Goal: Information Seeking & Learning: Learn about a topic

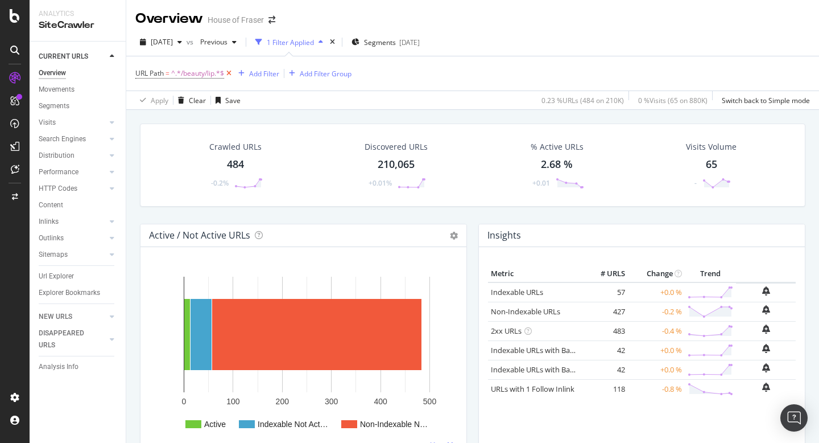
click at [232, 72] on icon at bounding box center [229, 73] width 10 height 11
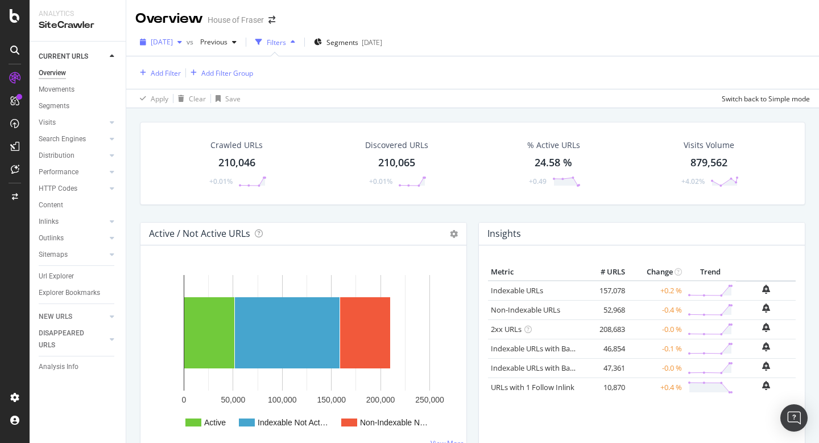
click at [182, 43] on icon "button" at bounding box center [180, 42] width 5 height 7
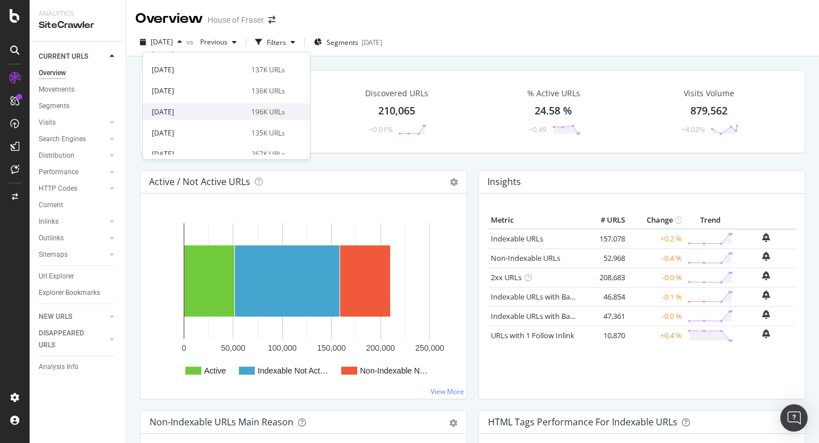
scroll to position [306, 0]
click at [196, 133] on div "[DATE]" at bounding box center [198, 132] width 93 height 10
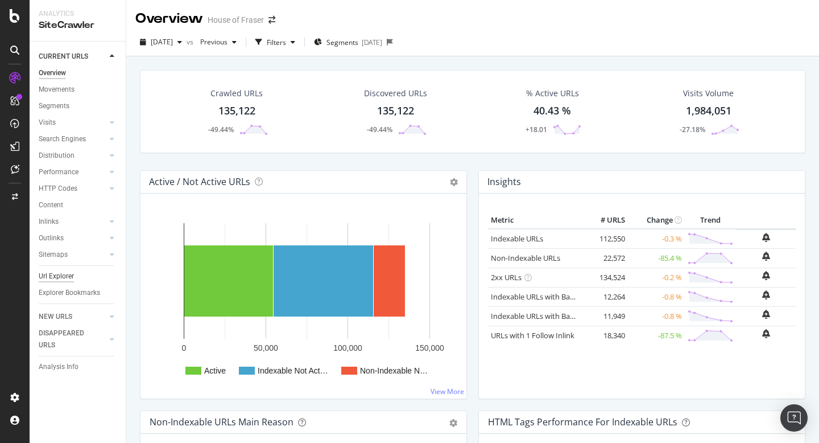
click at [59, 275] on div "Url Explorer" at bounding box center [56, 276] width 35 height 12
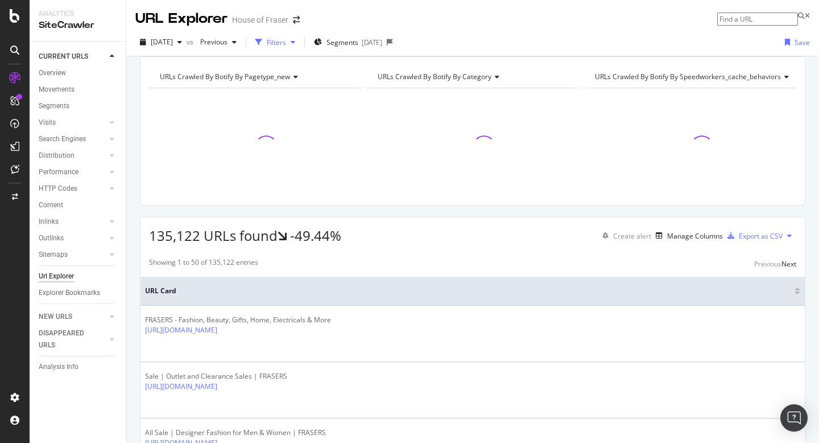
click at [286, 42] on div "Filters" at bounding box center [276, 43] width 19 height 10
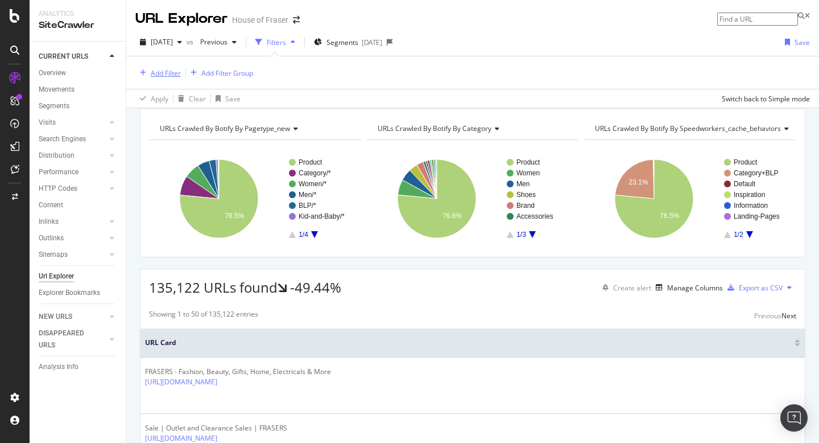
click at [167, 73] on div "Add Filter" at bounding box center [166, 73] width 30 height 10
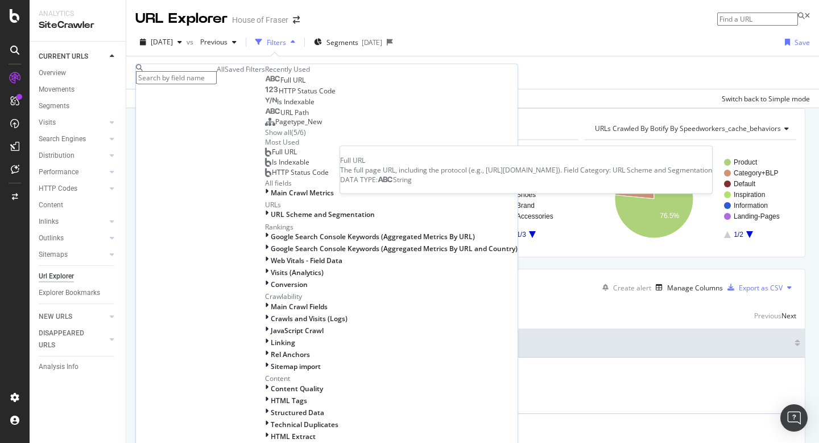
click at [265, 85] on div "Full URL" at bounding box center [285, 80] width 40 height 9
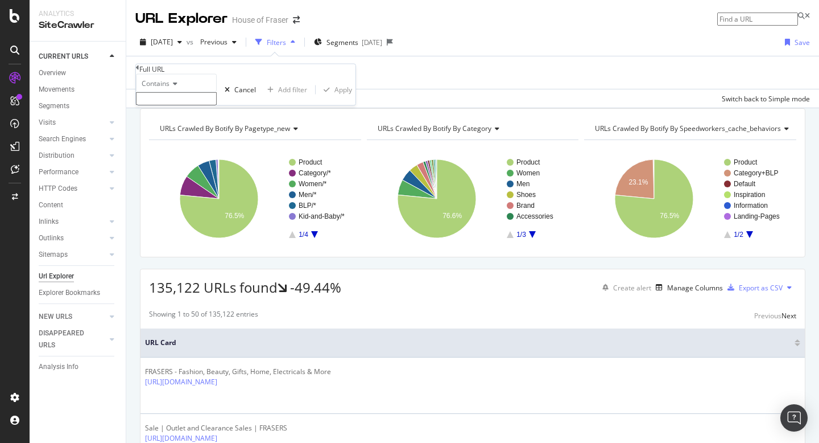
click at [161, 105] on input "text" at bounding box center [176, 98] width 81 height 13
type input "[PERSON_NAME]"
click at [335, 98] on div "Apply" at bounding box center [344, 93] width 18 height 10
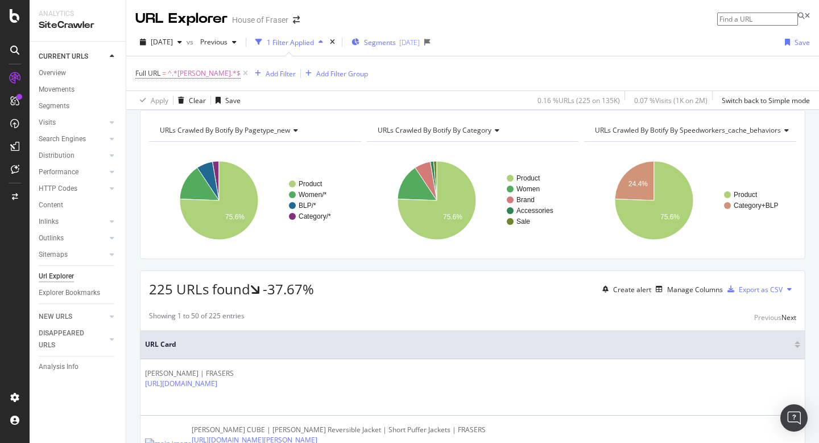
click at [396, 40] on span "Segments" at bounding box center [380, 43] width 32 height 10
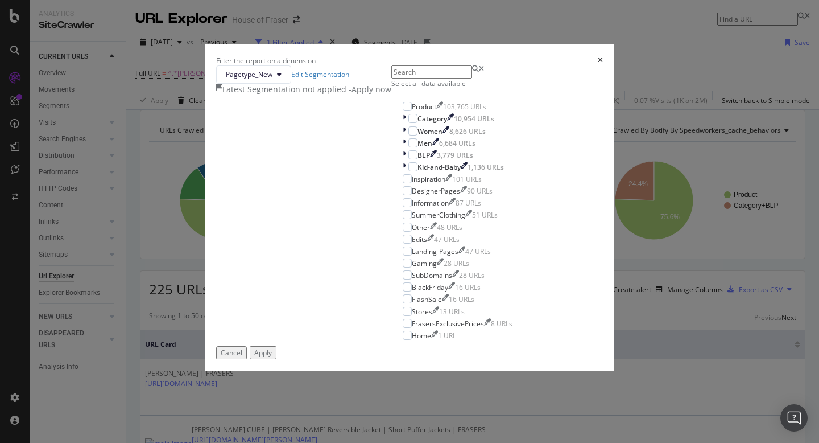
click at [392, 88] on div "Select all data available" at bounding box center [458, 76] width 133 height 23
click at [403, 111] on div "modal" at bounding box center [407, 106] width 9 height 9
click at [392, 88] on div "Select all data available" at bounding box center [458, 84] width 133 height 10
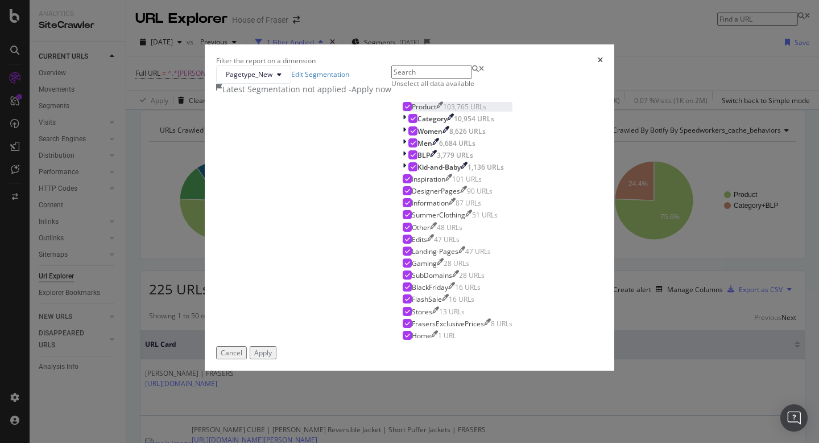
click at [405, 109] on icon "modal" at bounding box center [407, 107] width 5 height 6
click at [272, 357] on div "Apply" at bounding box center [263, 353] width 18 height 10
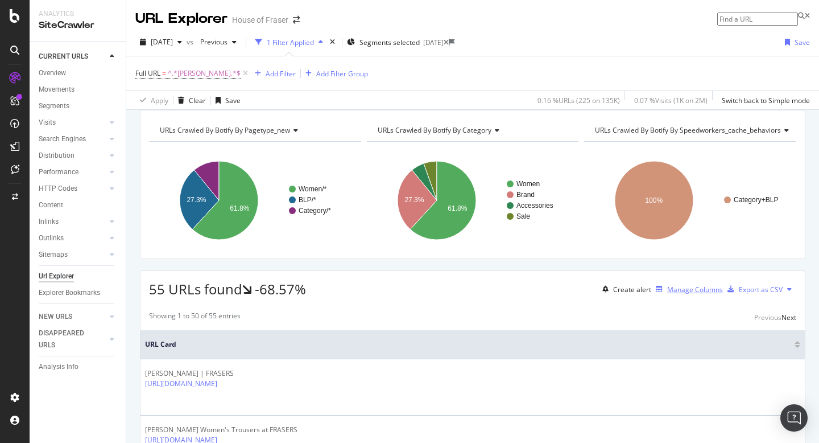
click at [678, 294] on div "Manage Columns" at bounding box center [696, 290] width 56 height 10
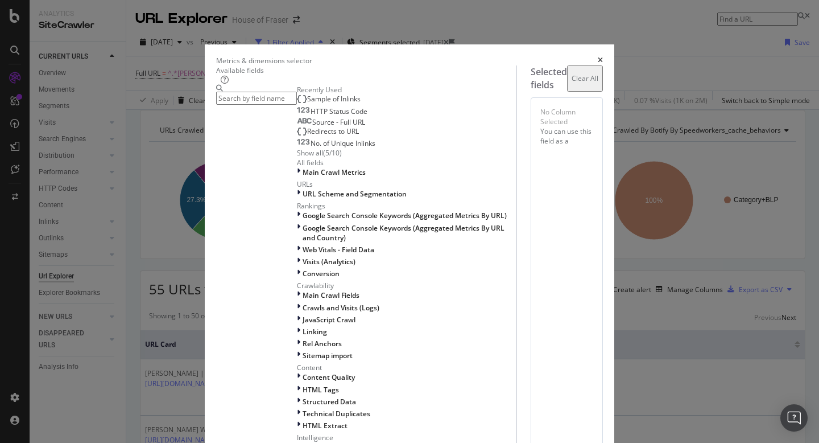
click at [249, 105] on input "modal" at bounding box center [256, 98] width 81 height 13
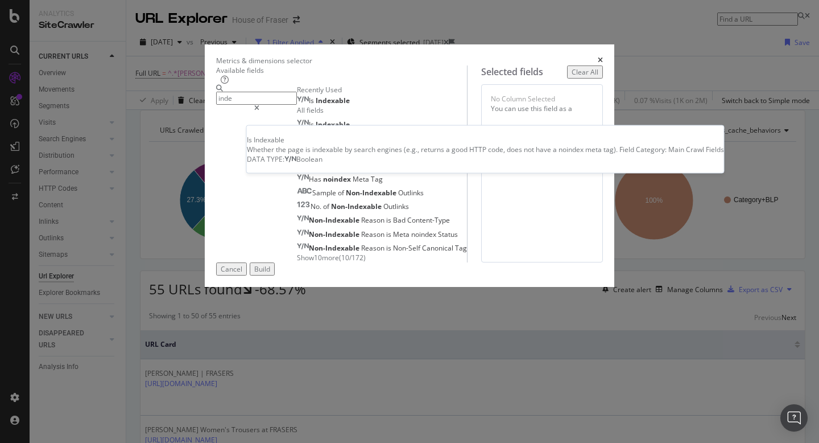
type input "inde"
click at [316, 105] on span "Indexable" at bounding box center [333, 101] width 34 height 10
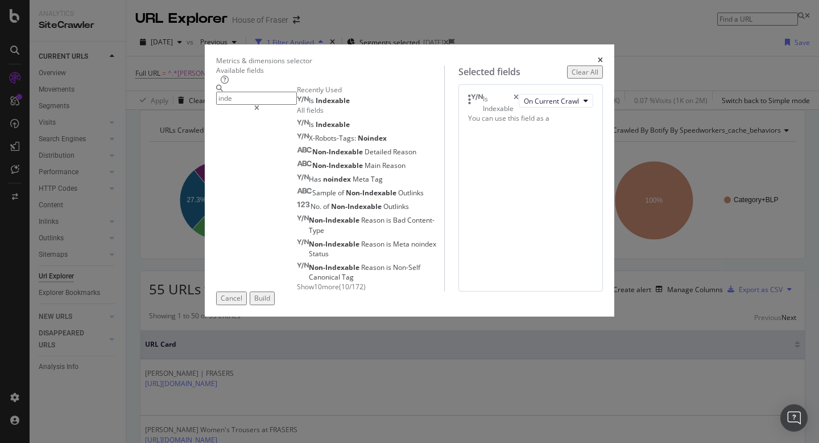
click at [275, 304] on button "Build" at bounding box center [262, 297] width 25 height 13
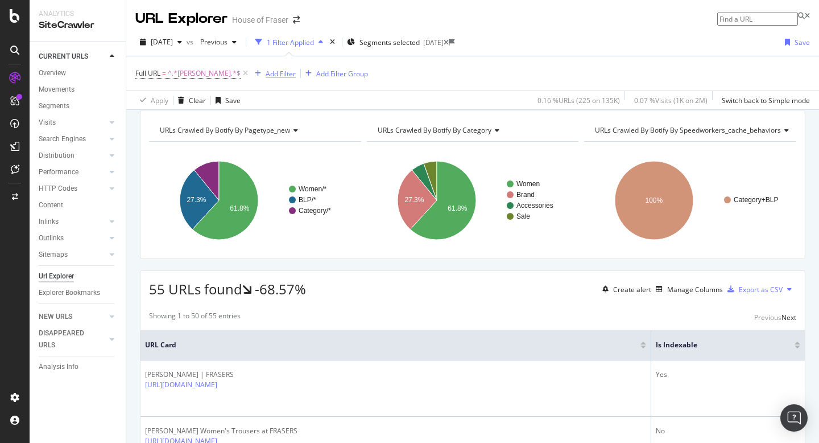
click at [266, 76] on div "Add Filter" at bounding box center [281, 74] width 30 height 10
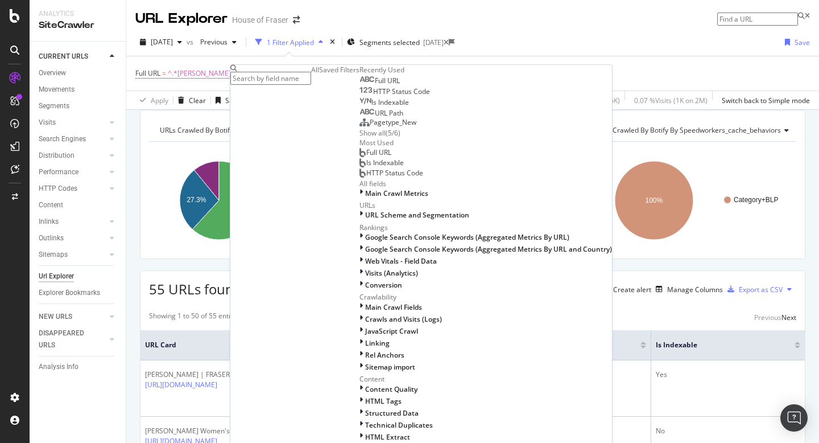
click at [360, 107] on div "Is Indexable" at bounding box center [385, 102] width 50 height 9
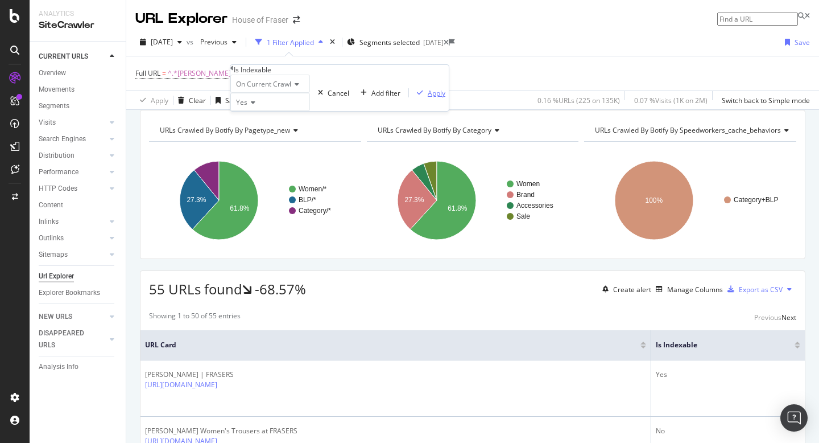
click at [428, 98] on div "Apply" at bounding box center [437, 93] width 18 height 10
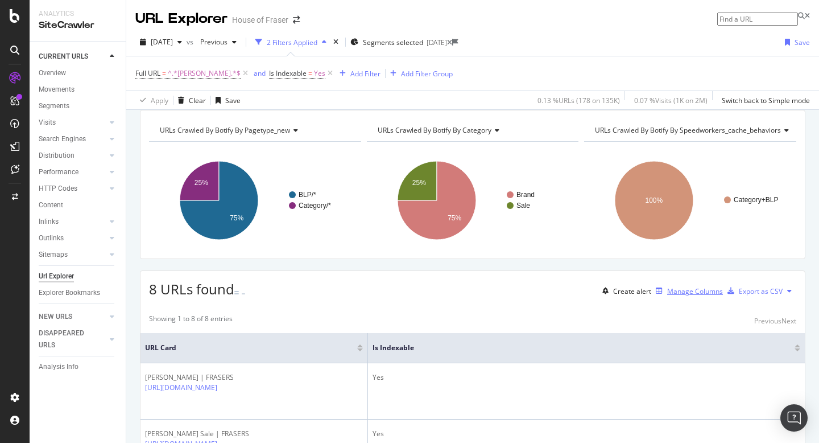
click at [692, 296] on div "Manage Columns" at bounding box center [696, 291] width 56 height 10
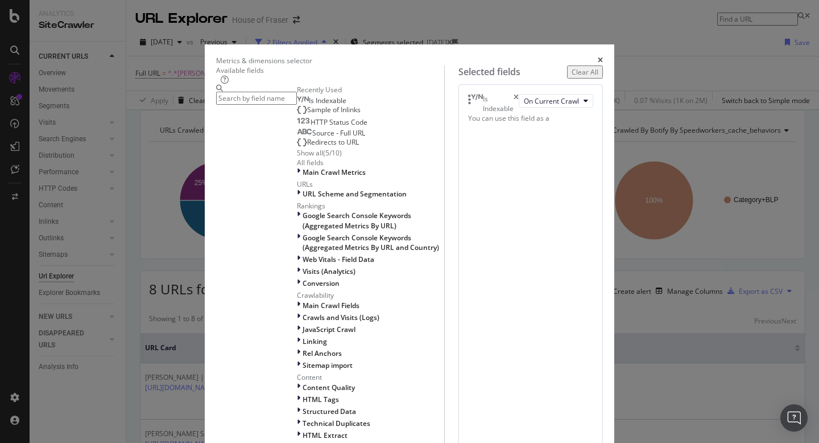
click at [603, 57] on icon "times" at bounding box center [600, 60] width 5 height 7
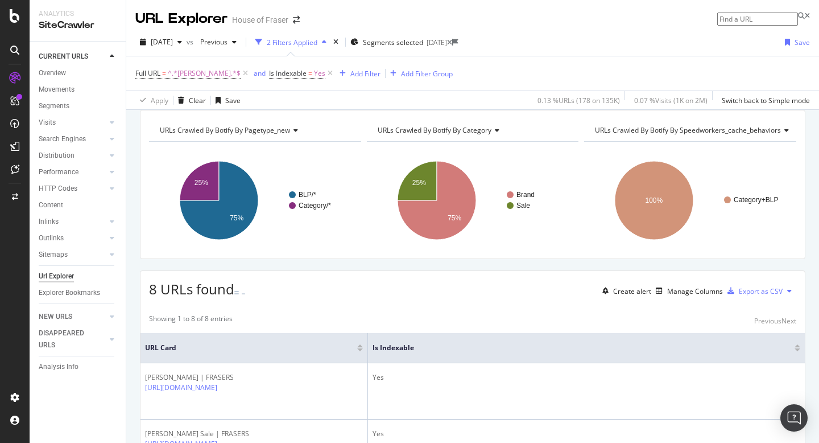
click at [651, 63] on div "Full URL = ^.*[PERSON_NAME].*$ and Is Indexable = Yes Add Filter Add Filter Gro…" at bounding box center [472, 73] width 675 height 34
